Goal: Information Seeking & Learning: Learn about a topic

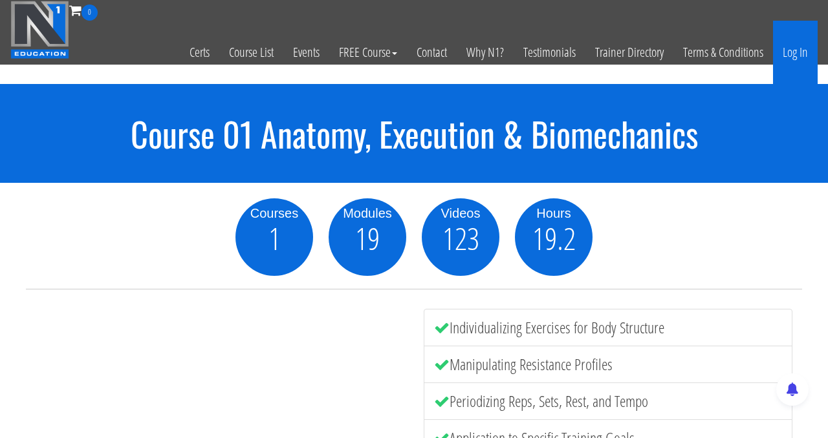
click at [485, 50] on link "Log In" at bounding box center [795, 52] width 45 height 63
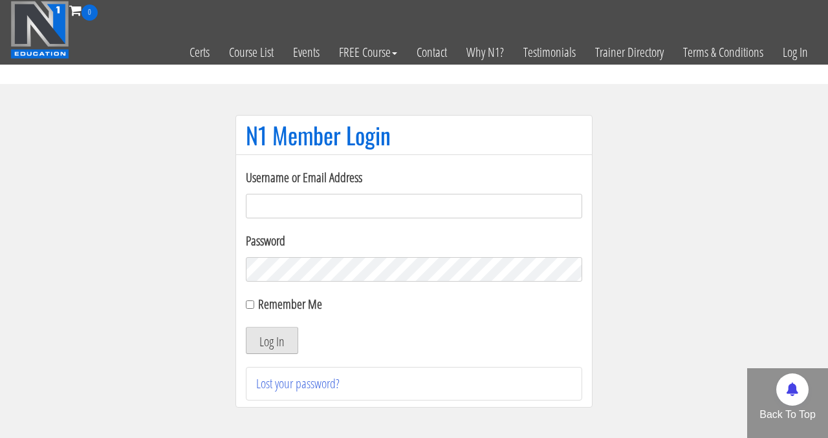
type input "[EMAIL_ADDRESS][DOMAIN_NAME]"
click at [272, 340] on button "Log In" at bounding box center [272, 340] width 52 height 27
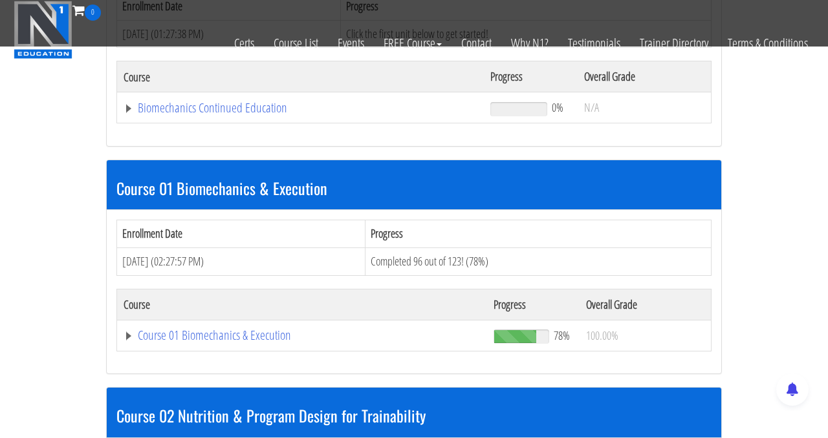
scroll to position [255, 0]
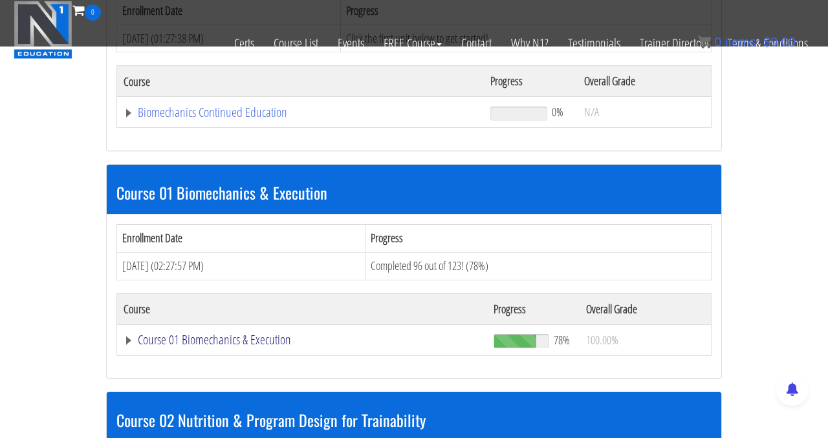
click at [257, 340] on link "Course 01 Biomechanics & Execution" at bounding box center [302, 340] width 357 height 13
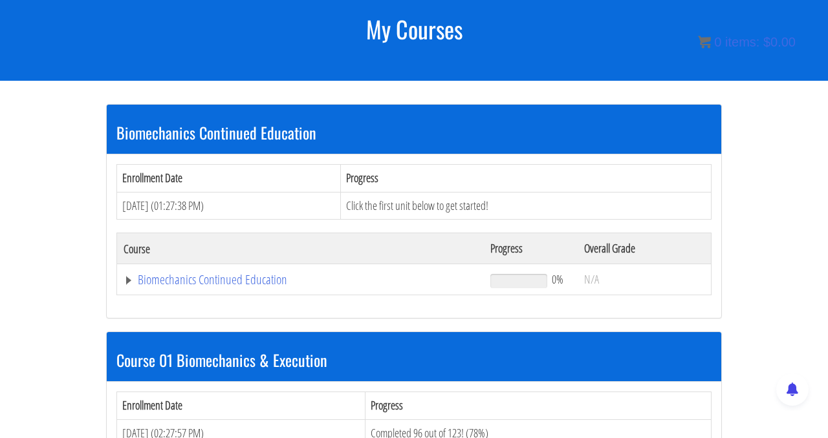
scroll to position [165, 0]
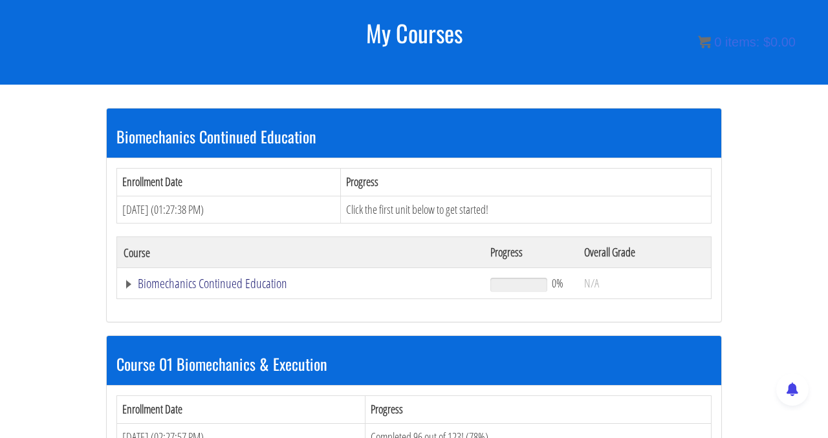
click at [240, 277] on link "Biomechanics Continued Education" at bounding box center [301, 283] width 354 height 13
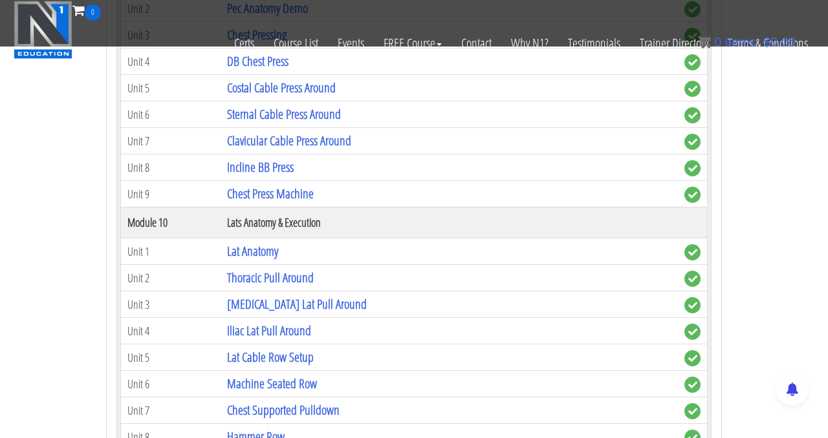
scroll to position [2424, 0]
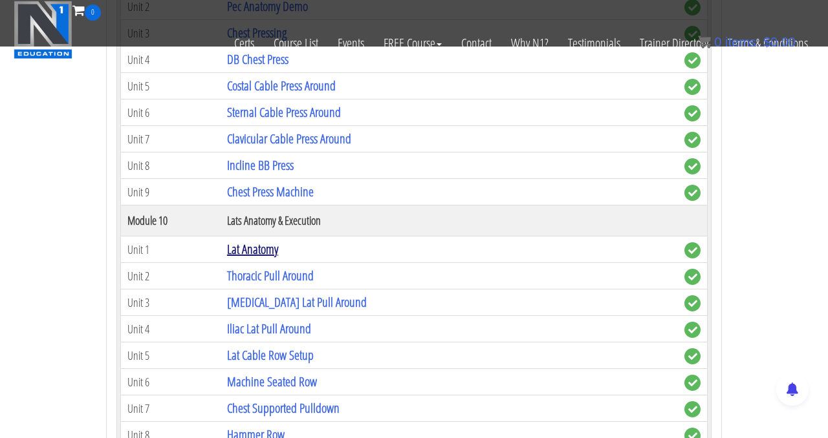
click at [259, 252] on link "Lat Anatomy" at bounding box center [252, 249] width 51 height 17
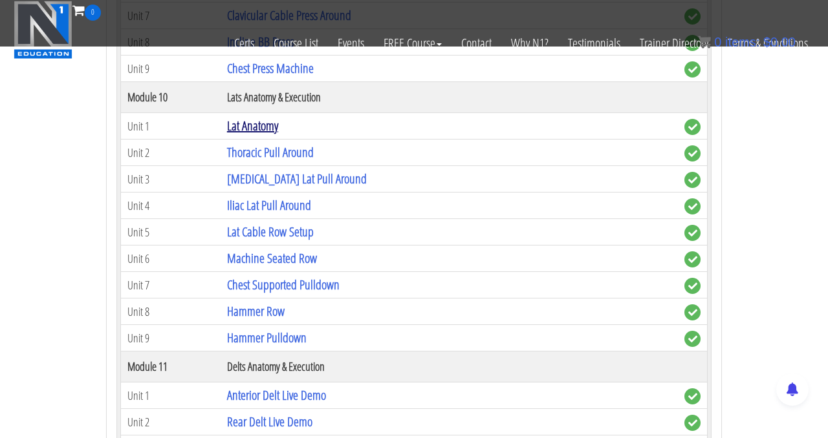
scroll to position [2549, 0]
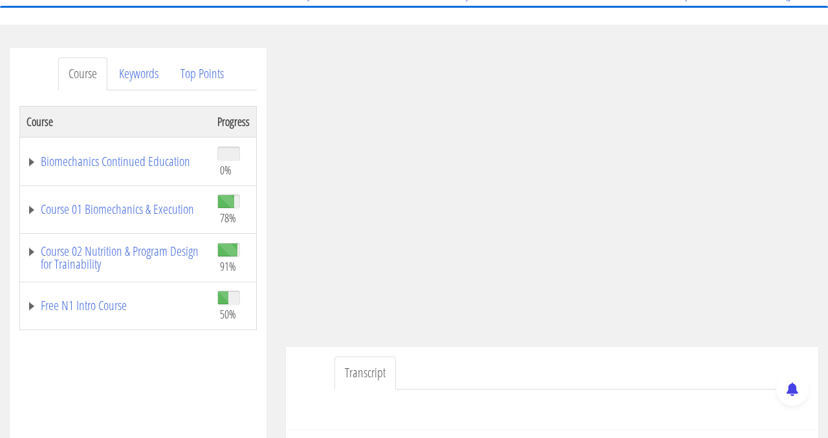
scroll to position [124, 0]
